Goal: Information Seeking & Learning: Learn about a topic

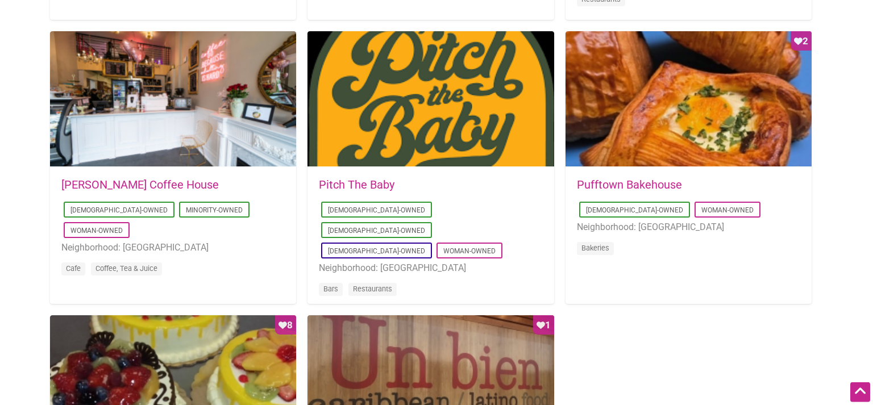
scroll to position [840, 0]
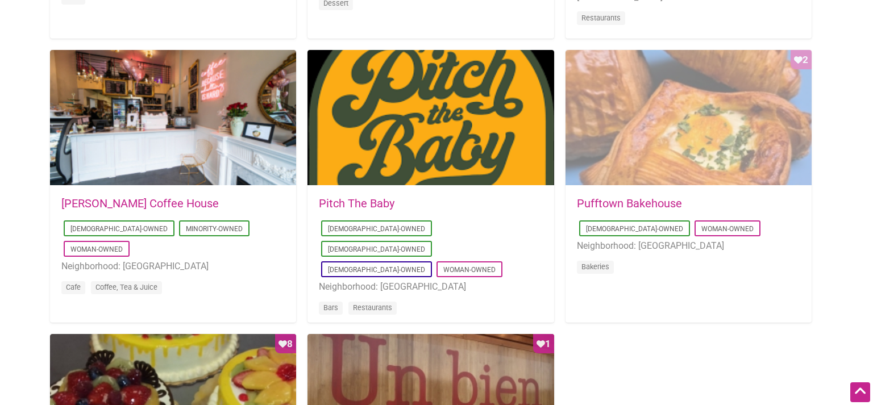
click at [665, 140] on div "Favorite Count 2" at bounding box center [688, 118] width 246 height 136
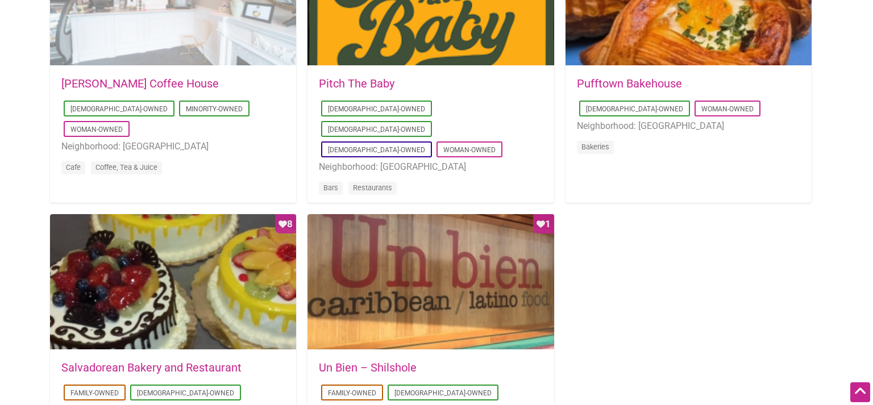
scroll to position [1080, 0]
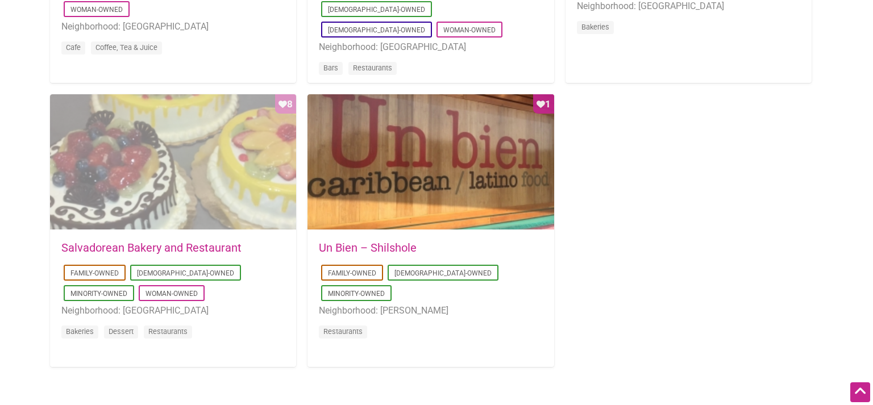
click at [216, 199] on div "Favorite Count 8" at bounding box center [173, 162] width 246 height 136
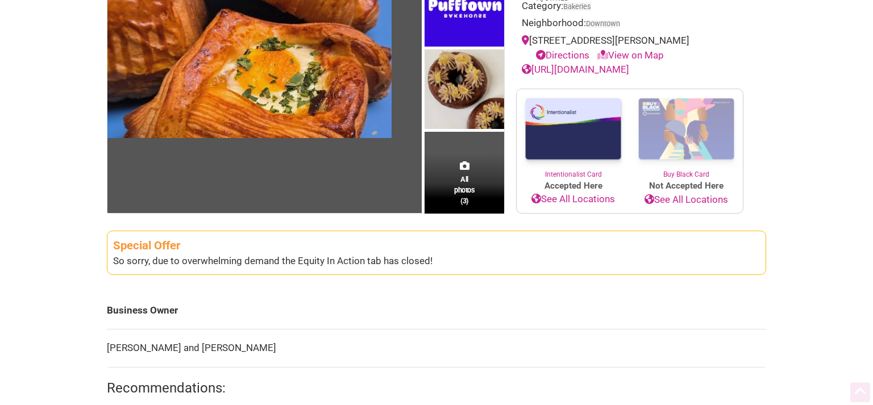
scroll to position [180, 0]
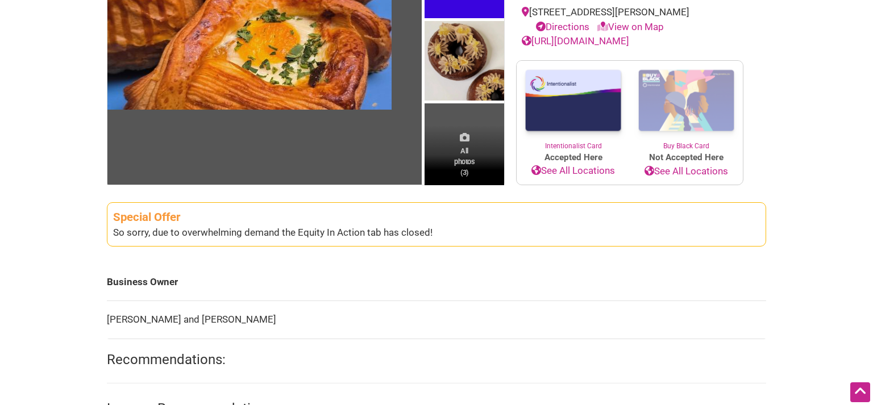
click at [466, 169] on span "All photos (3)" at bounding box center [464, 161] width 20 height 32
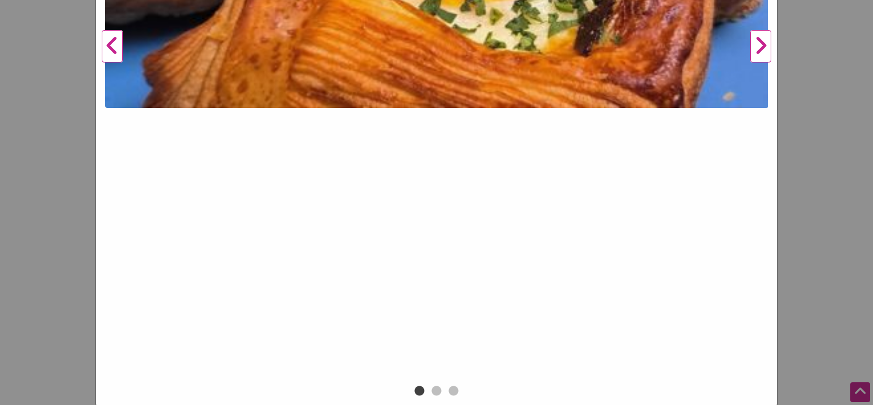
scroll to position [413, 0]
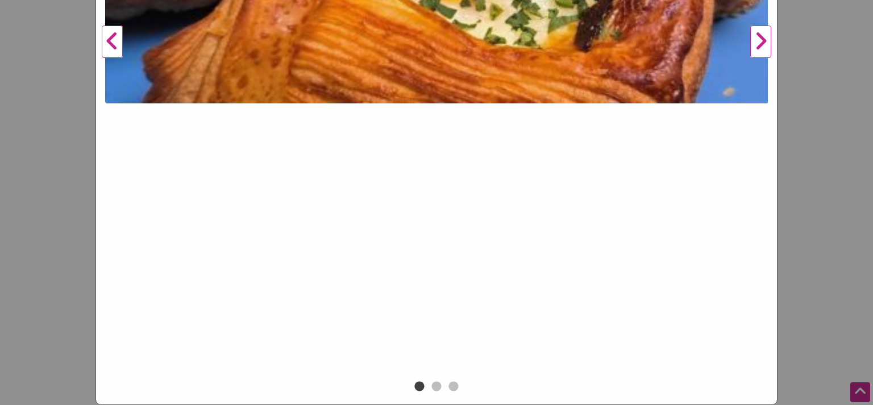
click at [756, 40] on button "Next" at bounding box center [760, 42] width 31 height 673
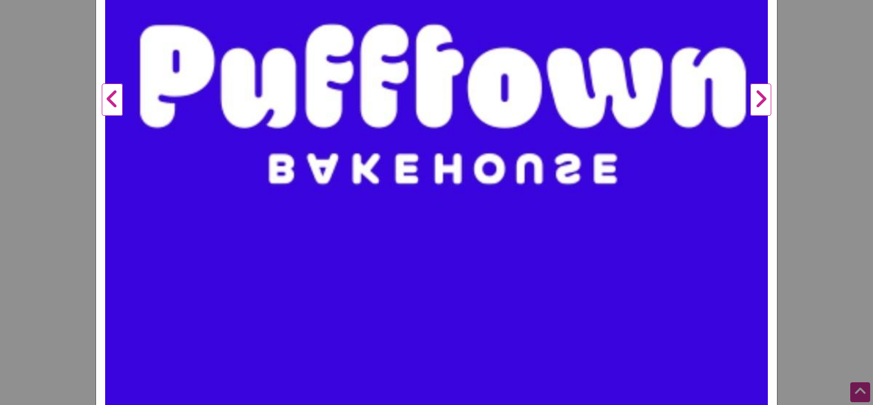
scroll to position [277, 0]
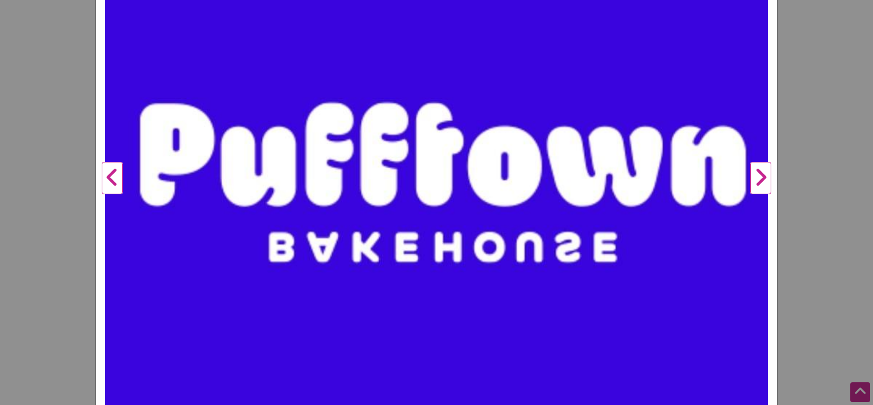
click at [766, 174] on button "Next" at bounding box center [760, 178] width 31 height 673
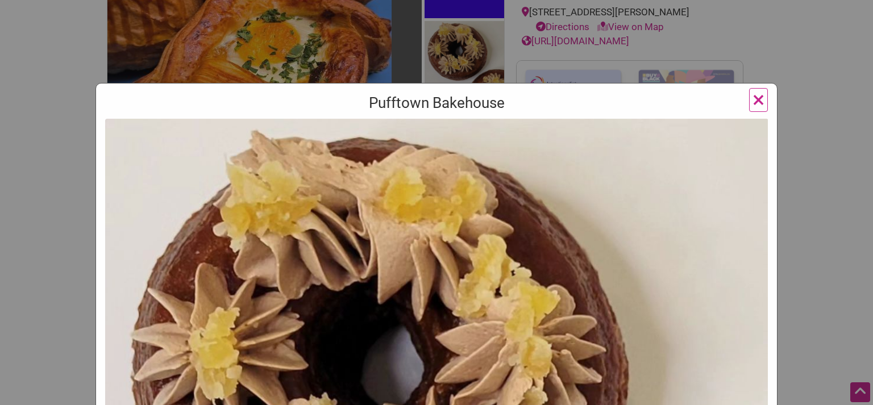
scroll to position [0, 0]
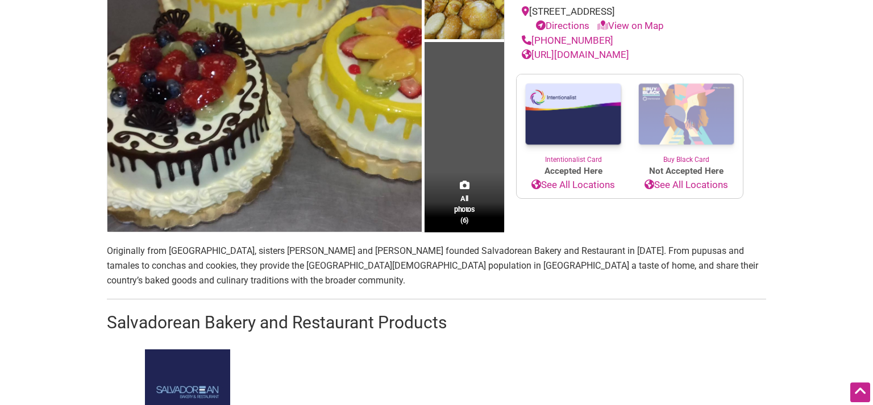
scroll to position [300, 0]
